Goal: Task Accomplishment & Management: Manage account settings

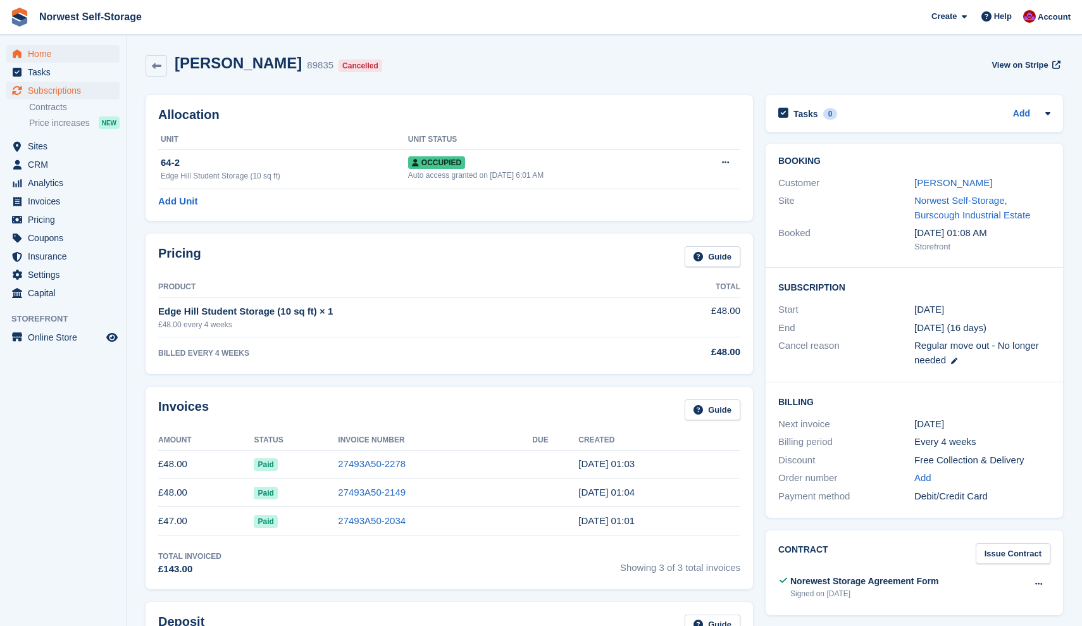
click at [44, 51] on span "Home" at bounding box center [66, 54] width 76 height 18
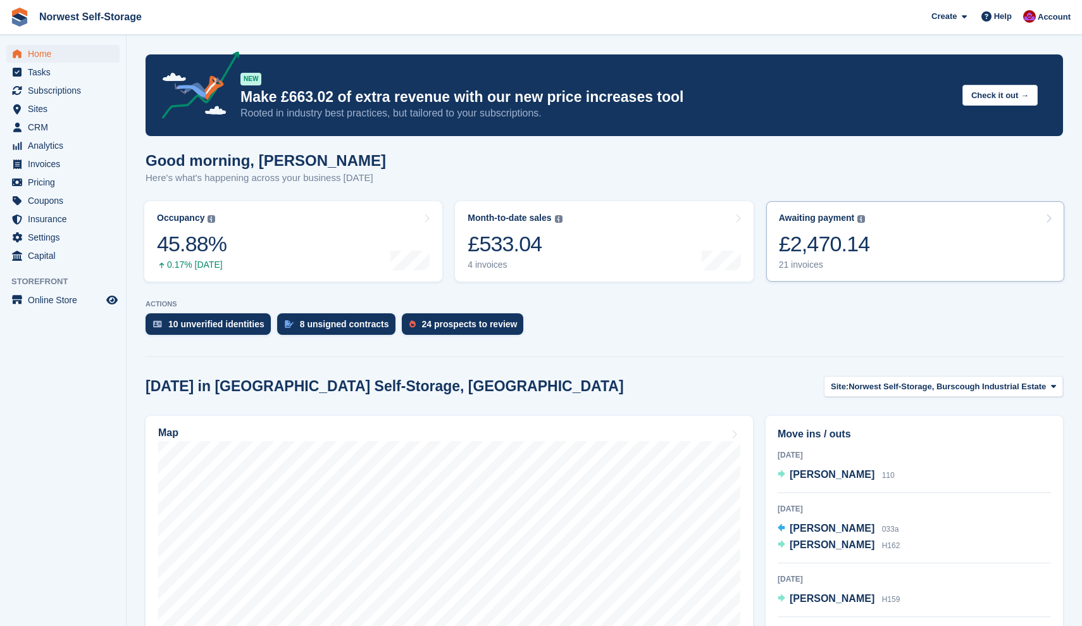
click at [894, 233] on link "Awaiting payment The total outstanding balance on all open invoices. £2,470.14 …" at bounding box center [915, 241] width 298 height 80
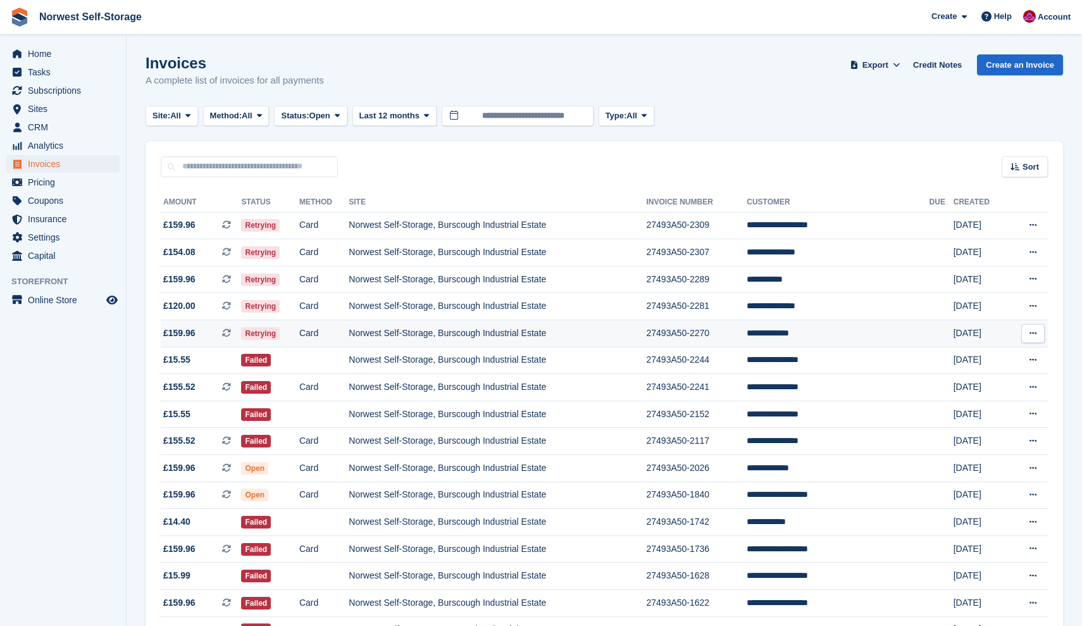
click at [213, 336] on span "£159.96 This is a recurring subscription invoice." at bounding box center [201, 332] width 80 height 13
click at [210, 307] on span "£120.00 This is a recurring subscription invoice." at bounding box center [201, 305] width 80 height 13
click at [207, 279] on span "£159.96 This is a recurring subscription invoice." at bounding box center [201, 279] width 80 height 13
click at [206, 252] on span "£154.08 This is a recurring subscription invoice." at bounding box center [201, 251] width 80 height 13
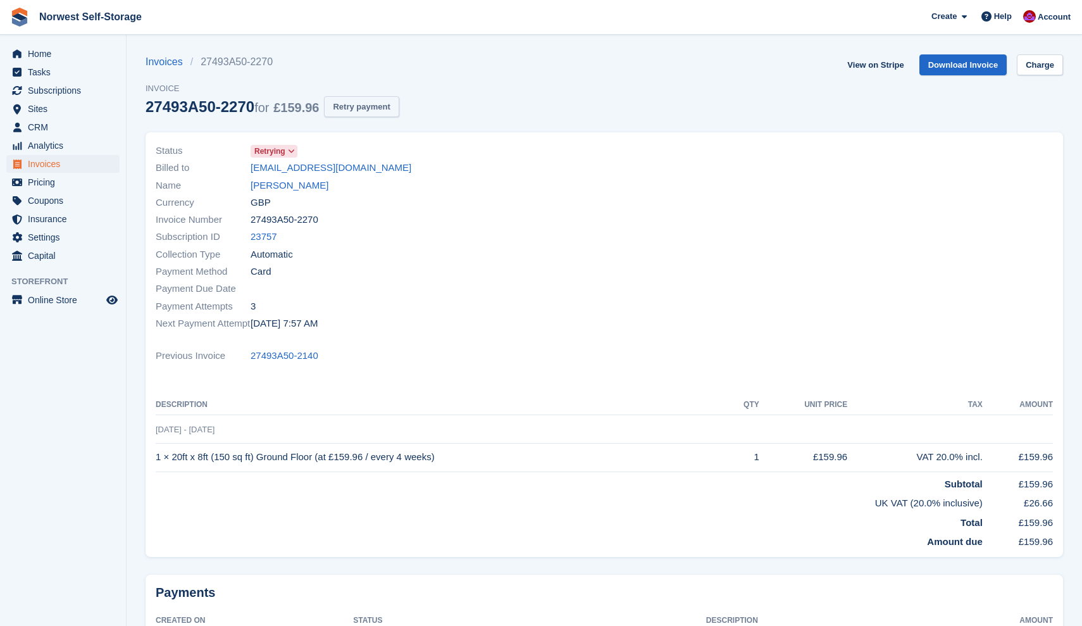
click at [376, 104] on button "Retry payment" at bounding box center [361, 106] width 75 height 21
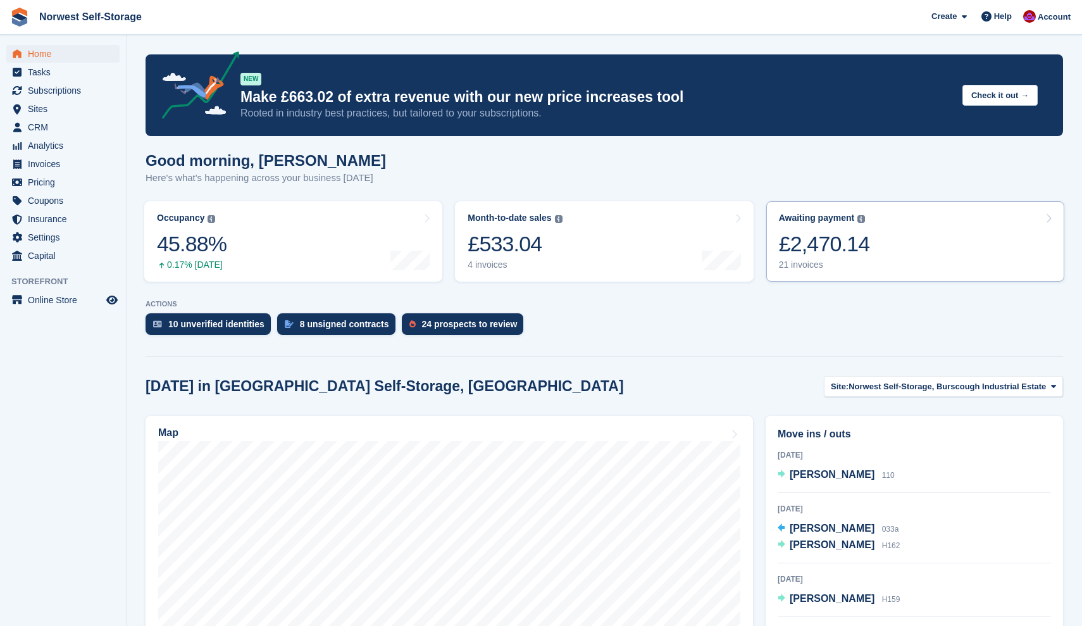
click at [889, 247] on link "Awaiting payment The total outstanding balance on all open invoices. £2,470.14 …" at bounding box center [915, 241] width 298 height 80
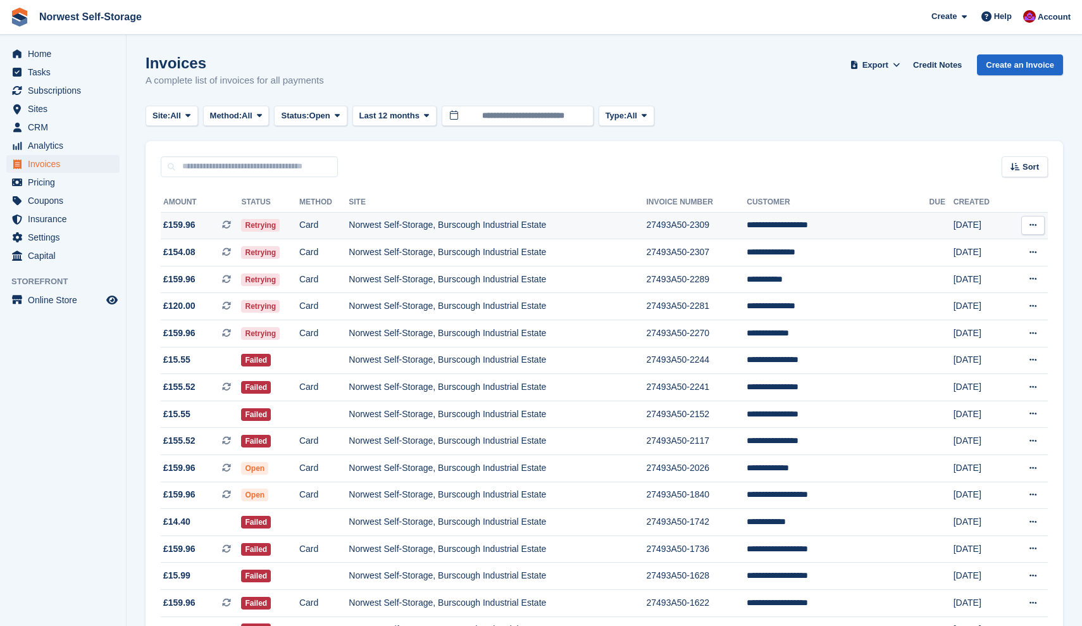
click at [211, 220] on span "£159.96 This is a recurring subscription invoice." at bounding box center [201, 224] width 80 height 13
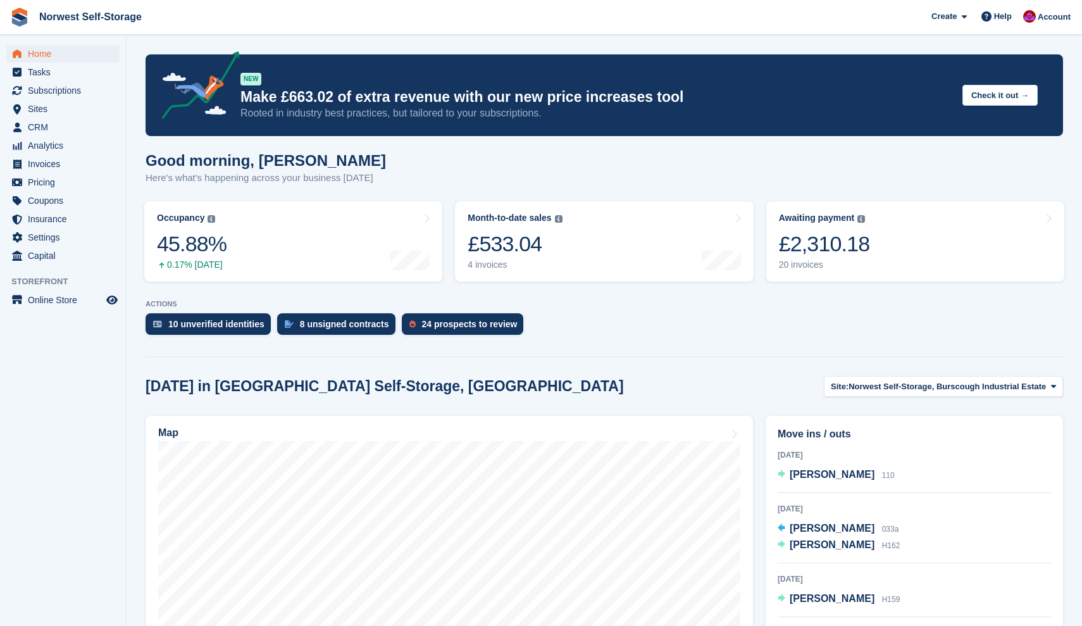
click at [41, 51] on span "Home" at bounding box center [66, 54] width 76 height 18
click at [886, 235] on link "Awaiting payment The total outstanding balance on all open invoices. £2,310.18 …" at bounding box center [915, 241] width 298 height 80
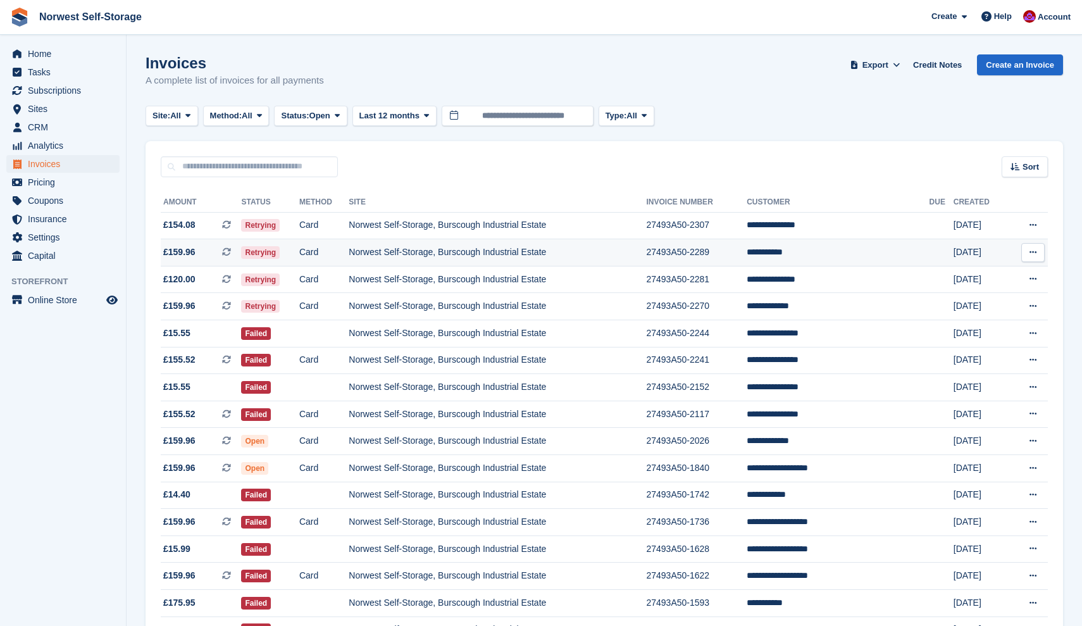
click at [208, 253] on span "£159.96 This is a recurring subscription invoice." at bounding box center [201, 251] width 80 height 13
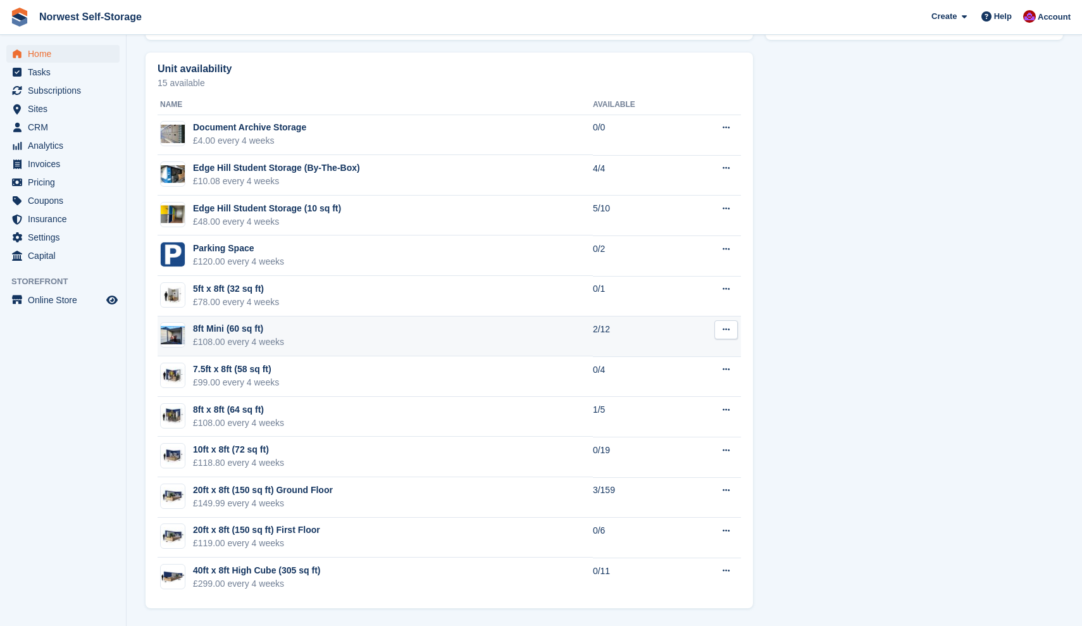
scroll to position [705, 0]
